Goal: Transaction & Acquisition: Purchase product/service

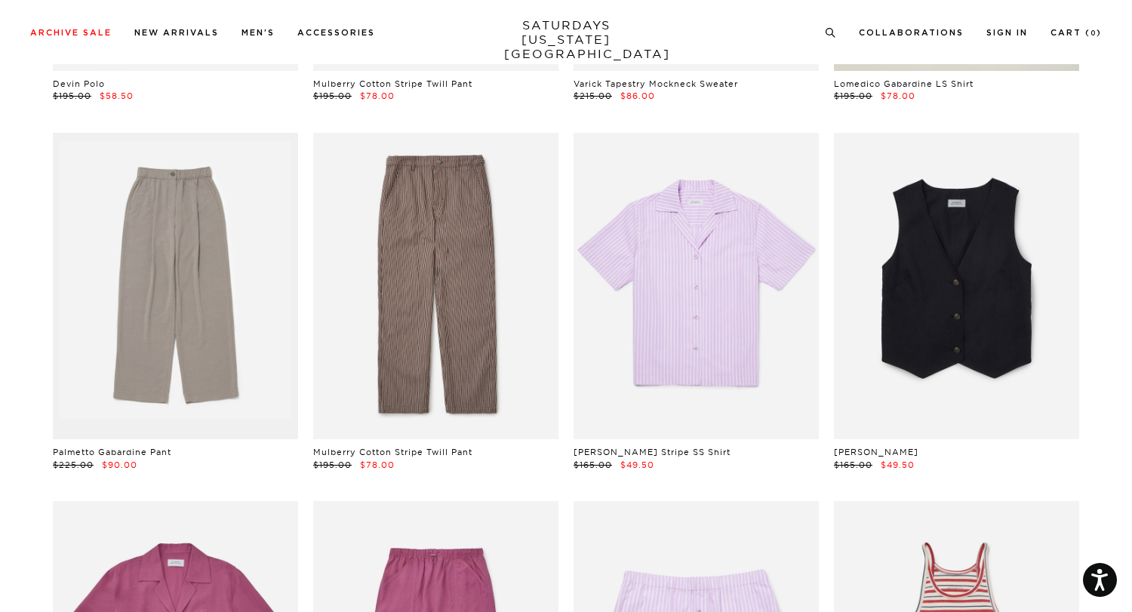
scroll to position [30749, 0]
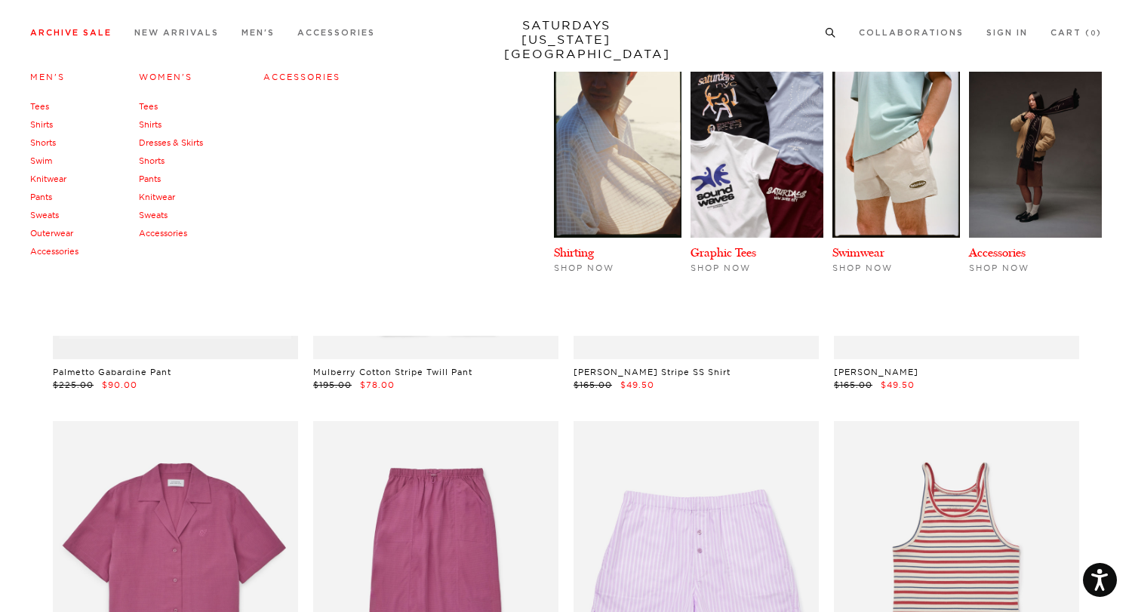
click at [50, 75] on link "Men's" at bounding box center [47, 77] width 35 height 11
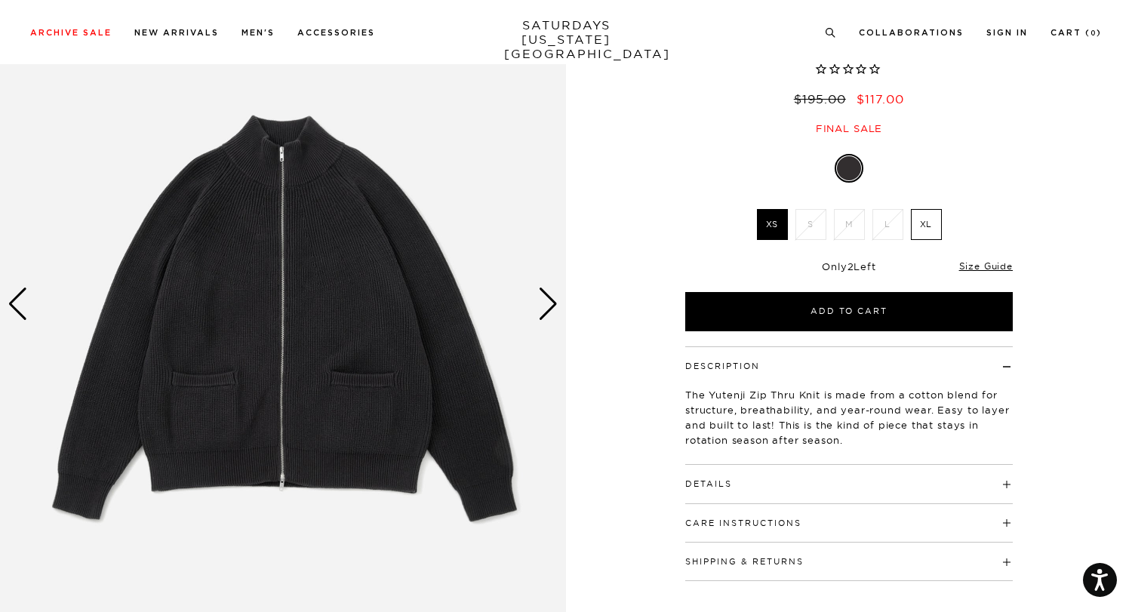
scroll to position [267, 0]
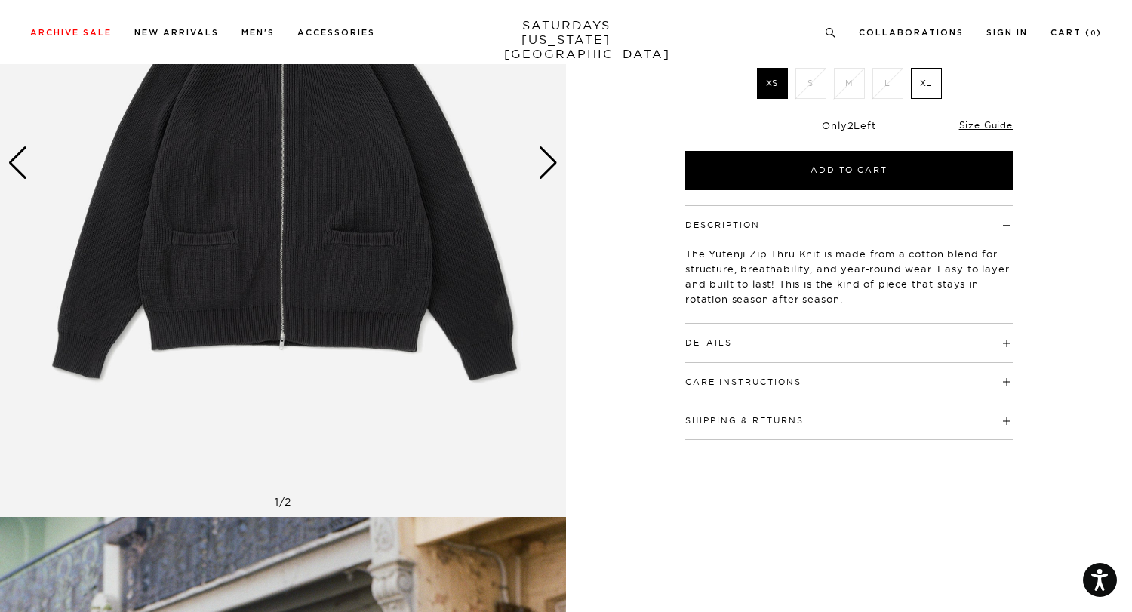
click at [547, 161] on div "Next slide" at bounding box center [548, 162] width 20 height 33
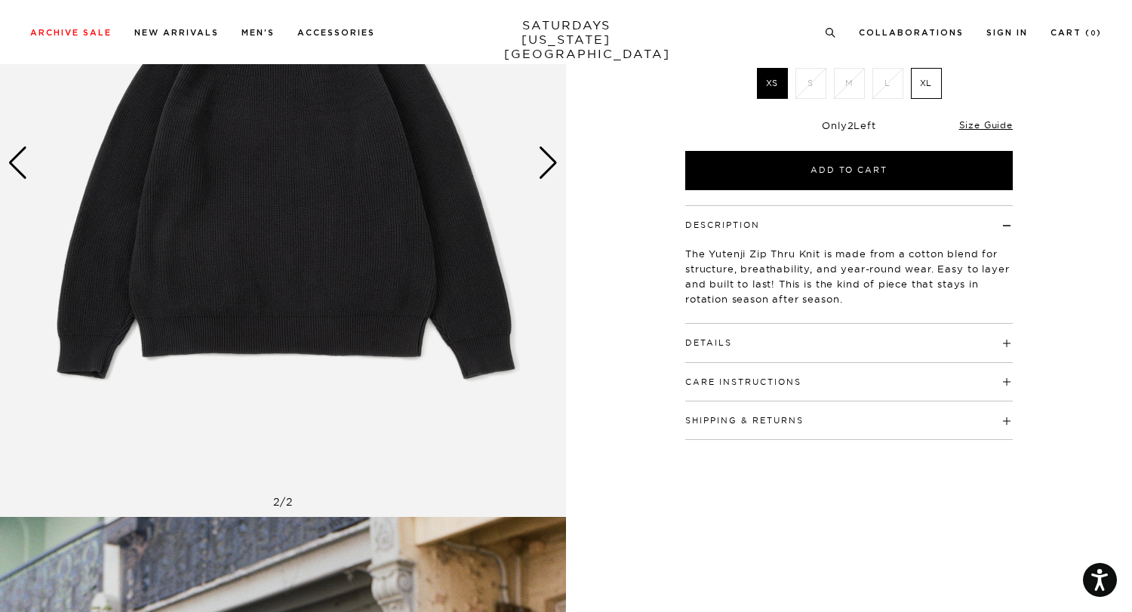
click at [547, 161] on div "Next slide" at bounding box center [548, 162] width 20 height 33
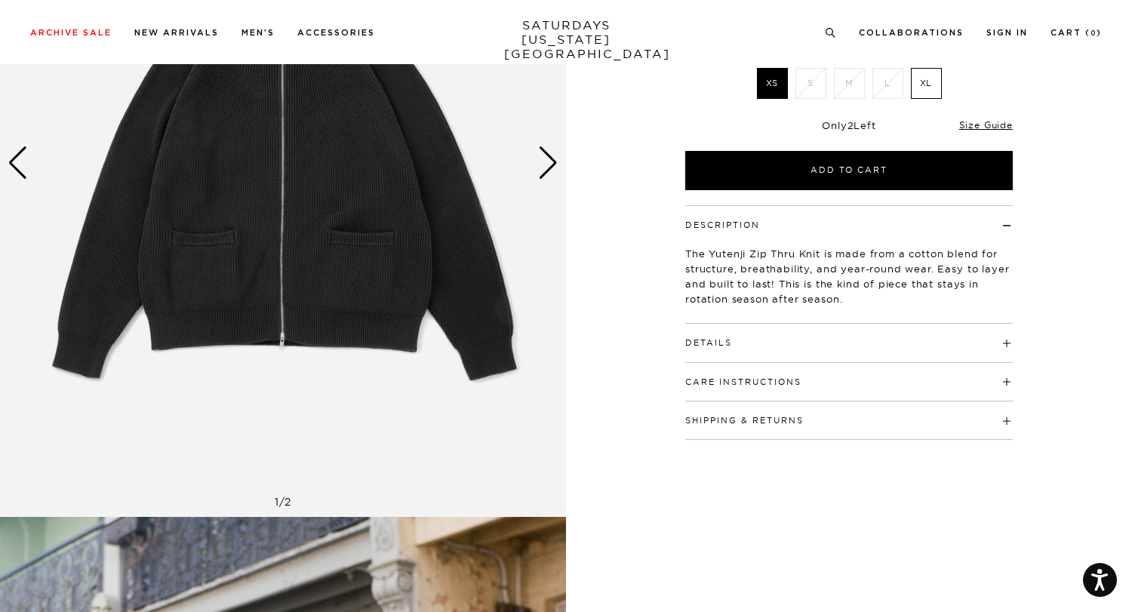
click at [547, 161] on div "Next slide" at bounding box center [548, 162] width 20 height 33
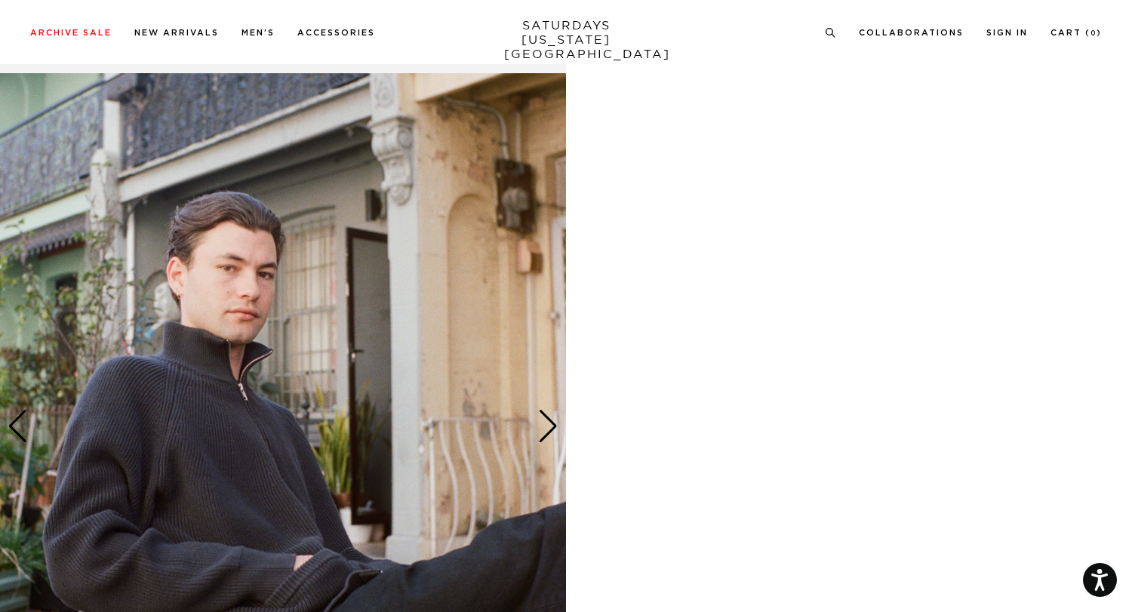
scroll to position [735, 0]
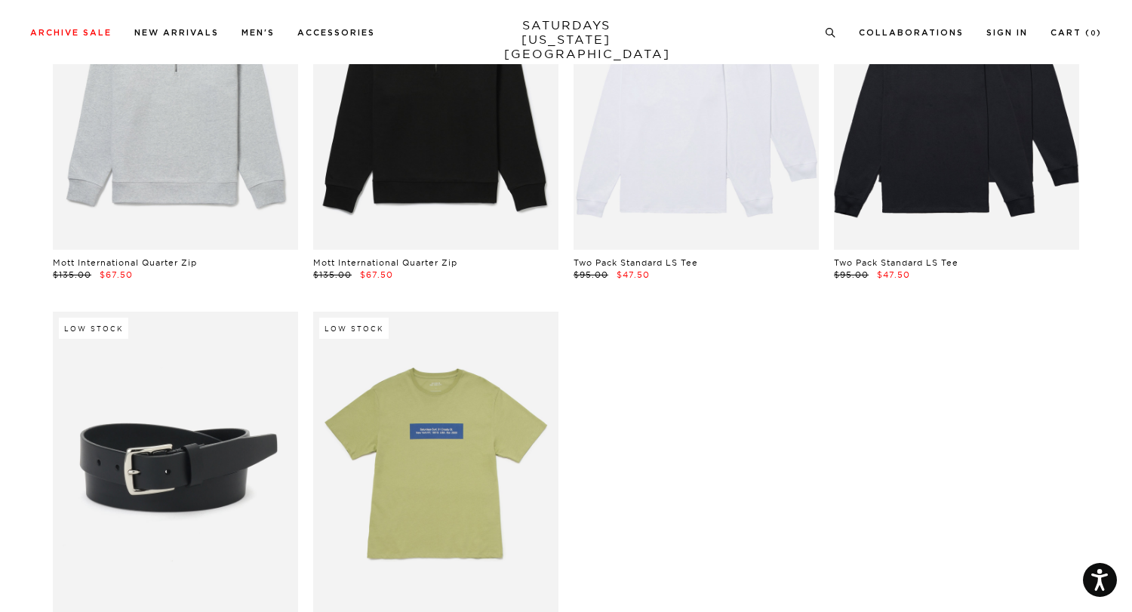
scroll to position [30226, 0]
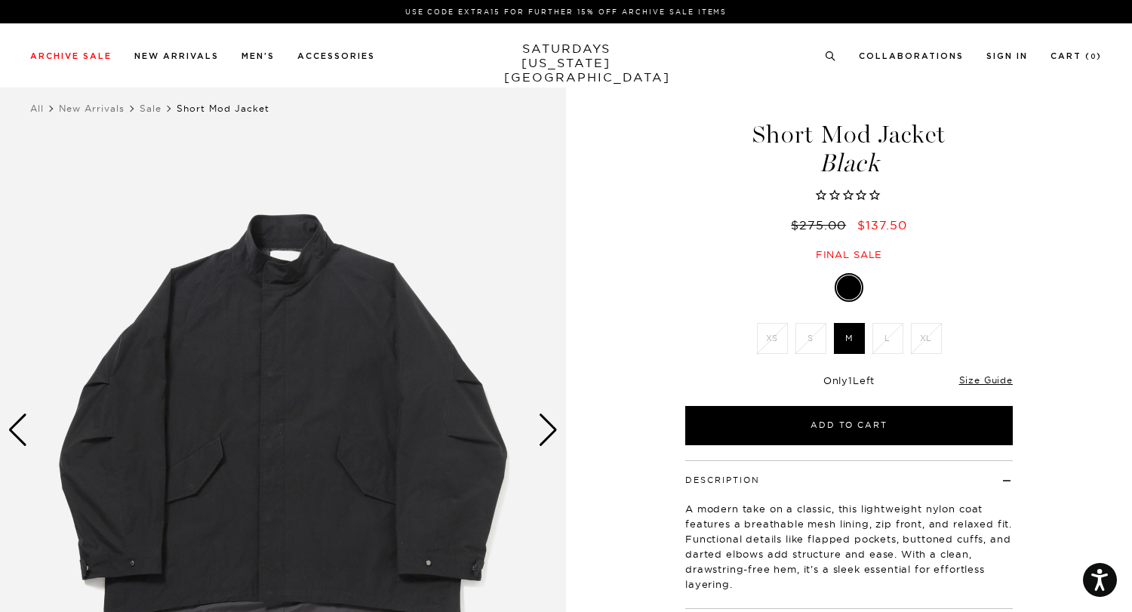
click at [541, 424] on div "Next slide" at bounding box center [548, 430] width 20 height 33
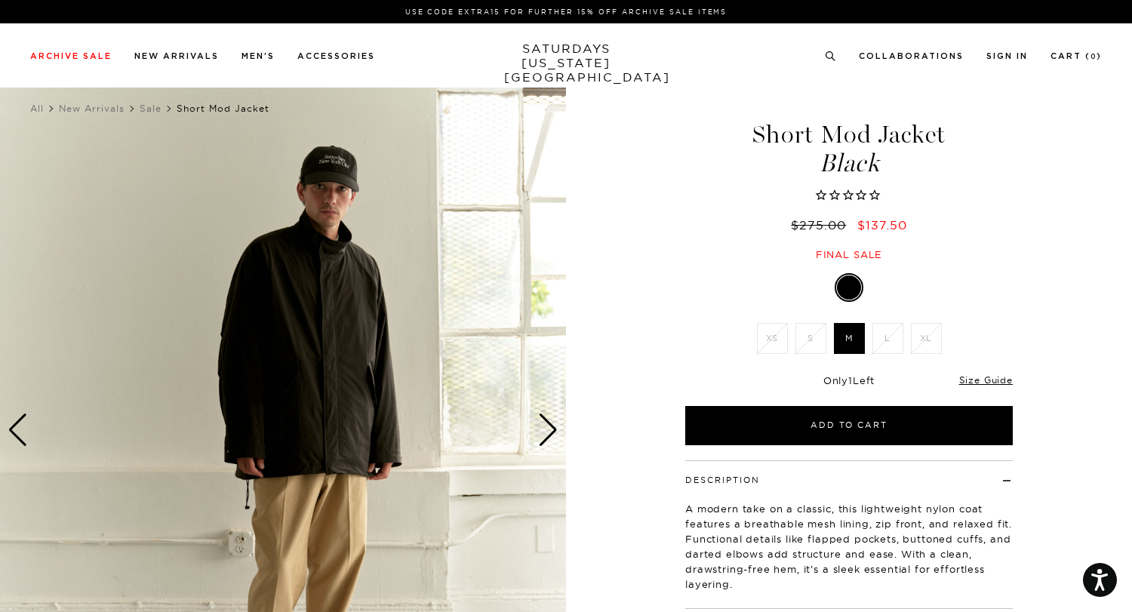
click at [541, 424] on div "Next slide" at bounding box center [548, 430] width 20 height 33
